Goal: Task Accomplishment & Management: Complete application form

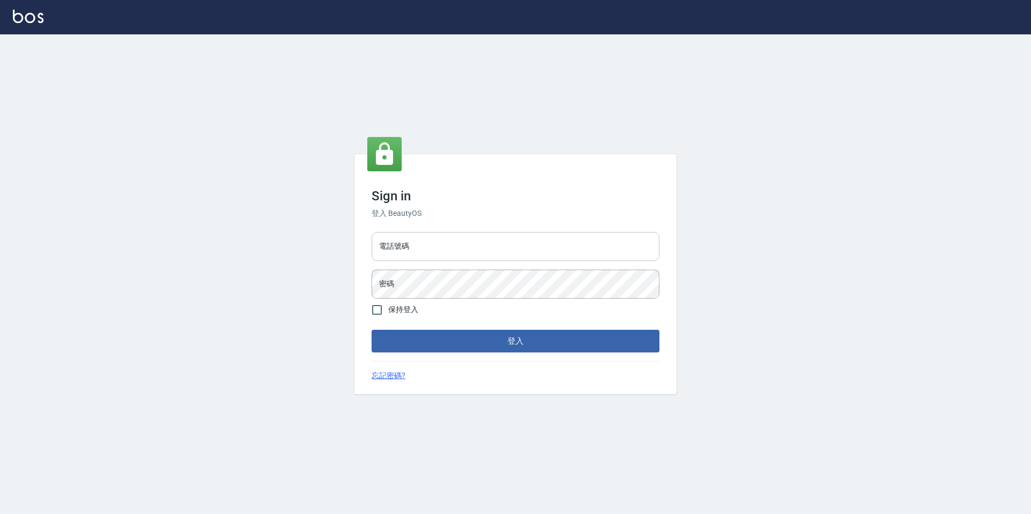
click at [393, 244] on input "電話號碼" at bounding box center [516, 246] width 288 height 29
type input "2281159"
click at [377, 314] on input "保持登入" at bounding box center [377, 310] width 23 height 23
checkbox input "true"
click at [399, 339] on button "登入" at bounding box center [516, 341] width 288 height 23
